Goal: Task Accomplishment & Management: Manage account settings

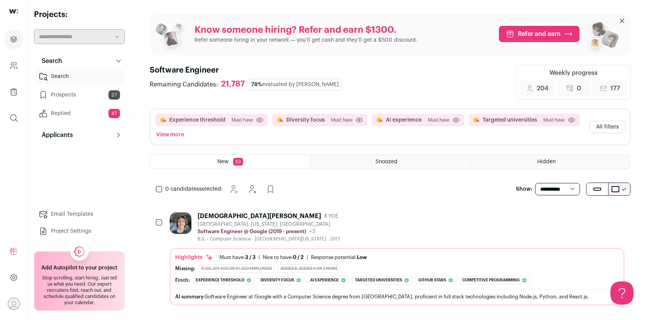
click at [98, 113] on link "Replied 47" at bounding box center [79, 113] width 91 height 15
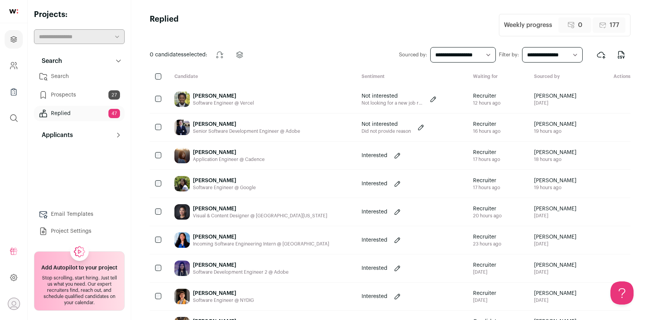
click at [263, 95] on div "[PERSON_NAME] Software Engineer @ Vercel" at bounding box center [261, 99] width 187 height 28
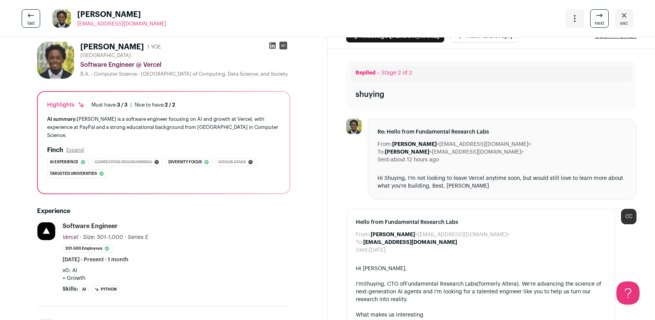
scroll to position [9, 0]
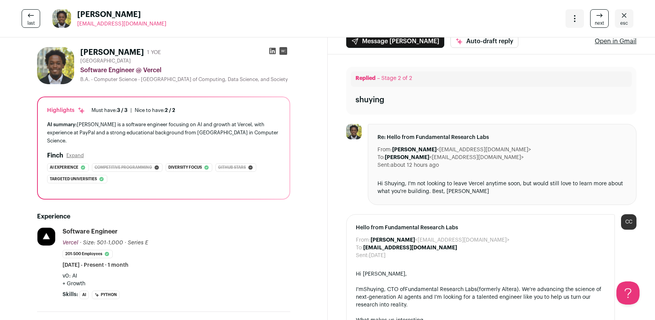
click at [269, 50] on icon at bounding box center [273, 51] width 8 height 8
click at [620, 22] on span "esc" at bounding box center [624, 23] width 8 height 6
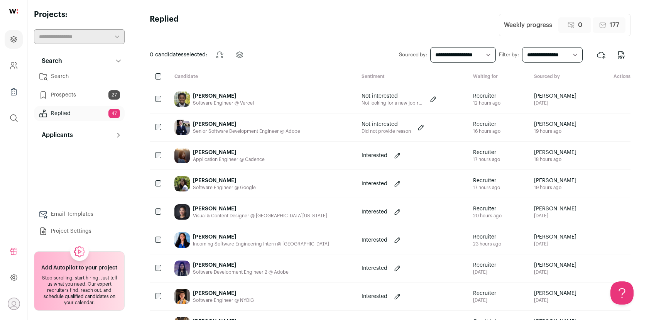
click at [212, 126] on div "[PERSON_NAME]" at bounding box center [246, 124] width 107 height 8
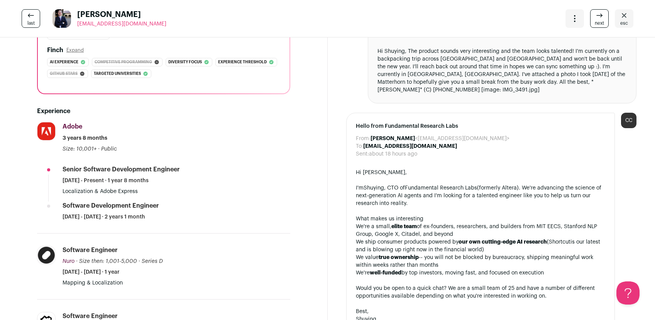
scroll to position [209, 0]
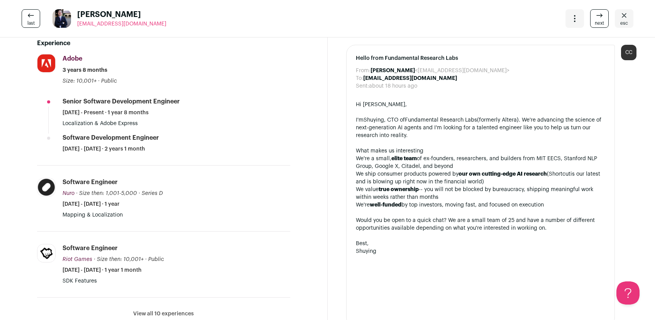
click at [622, 19] on icon "Close" at bounding box center [623, 15] width 9 height 9
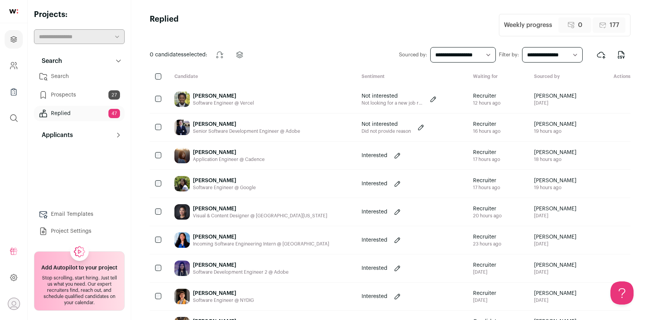
click at [264, 150] on div "[PERSON_NAME]" at bounding box center [229, 153] width 72 height 8
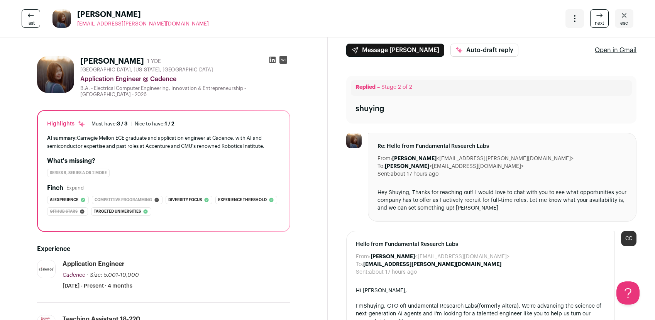
click at [269, 59] on icon at bounding box center [273, 60] width 8 height 8
click at [623, 20] on link "esc" at bounding box center [624, 18] width 19 height 19
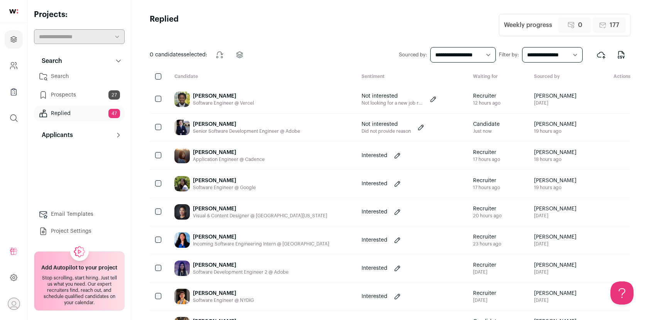
click at [262, 179] on div "Minxuan Cao Software Engineer @ Google" at bounding box center [261, 184] width 187 height 28
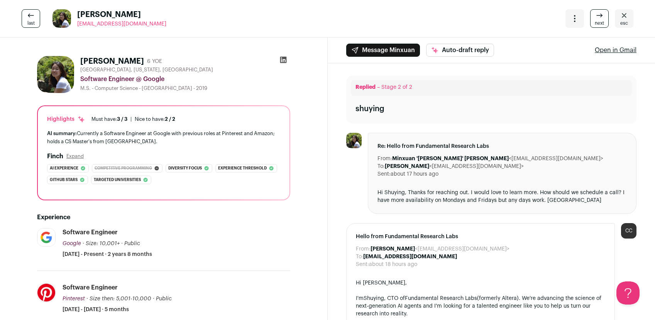
click at [279, 58] on icon at bounding box center [283, 60] width 8 height 8
click at [625, 13] on link "esc" at bounding box center [624, 18] width 19 height 19
